Goal: Check status: Check status

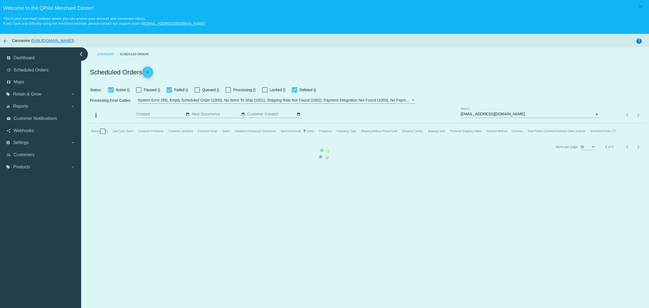
click at [522, 123] on mat-table "Actions Id Last Cycle Status Customer FirstName Customer LastName Customer Emai…" at bounding box center [366, 131] width 557 height 16
click at [495, 123] on mat-table "Actions Id Last Cycle Status Customer FirstName Customer LastName Customer Emai…" at bounding box center [366, 131] width 557 height 16
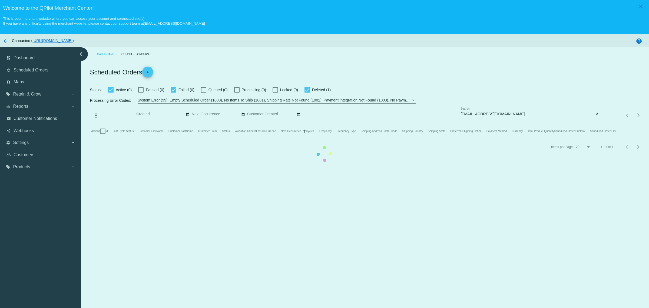
click at [513, 117] on app-dashboard-scheduled-orders "Scheduled Orders add Status: Active (0) Paused (0) Failed (0) Queued (0) Proces…" at bounding box center [366, 107] width 557 height 93
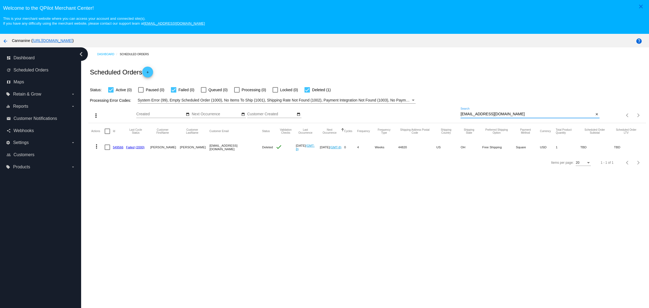
click at [513, 116] on input "[EMAIL_ADDRESS][DOMAIN_NAME]" at bounding box center [526, 114] width 133 height 4
click at [509, 92] on div "Status: Active (0) Paused (0) Failed (0) Queued (0) Processing (0) Locked (0) D…" at bounding box center [366, 88] width 557 height 10
click at [99, 149] on mat-icon "more_vert" at bounding box center [96, 146] width 6 height 6
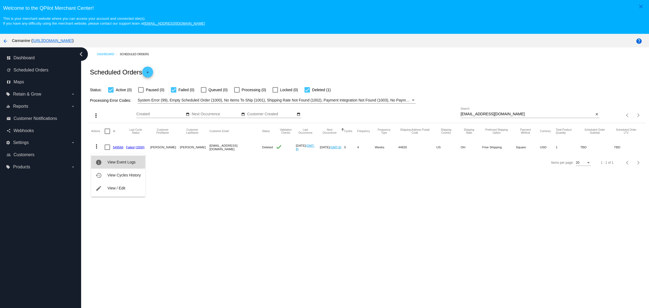
click at [121, 162] on span "View Event Logs" at bounding box center [121, 162] width 28 height 4
